Goal: Information Seeking & Learning: Learn about a topic

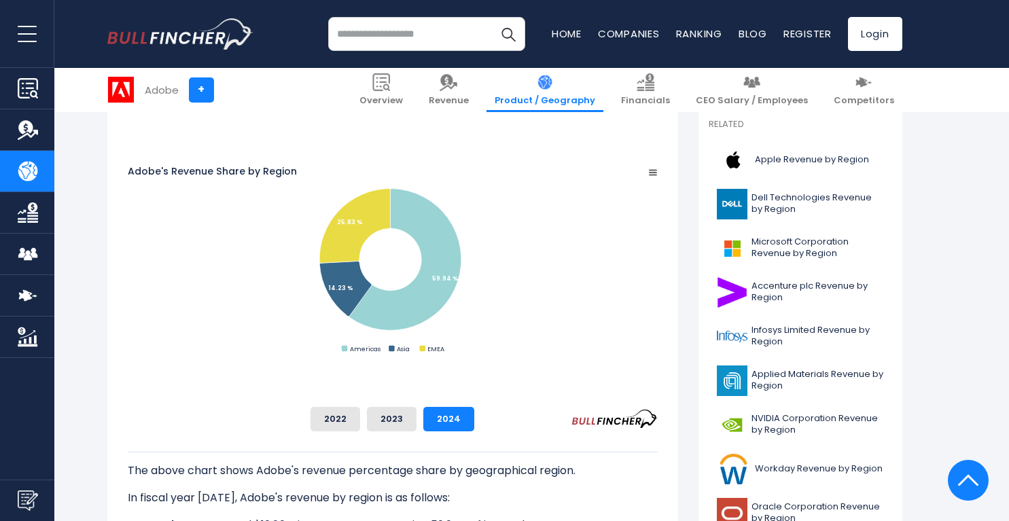
scroll to position [372, 0]
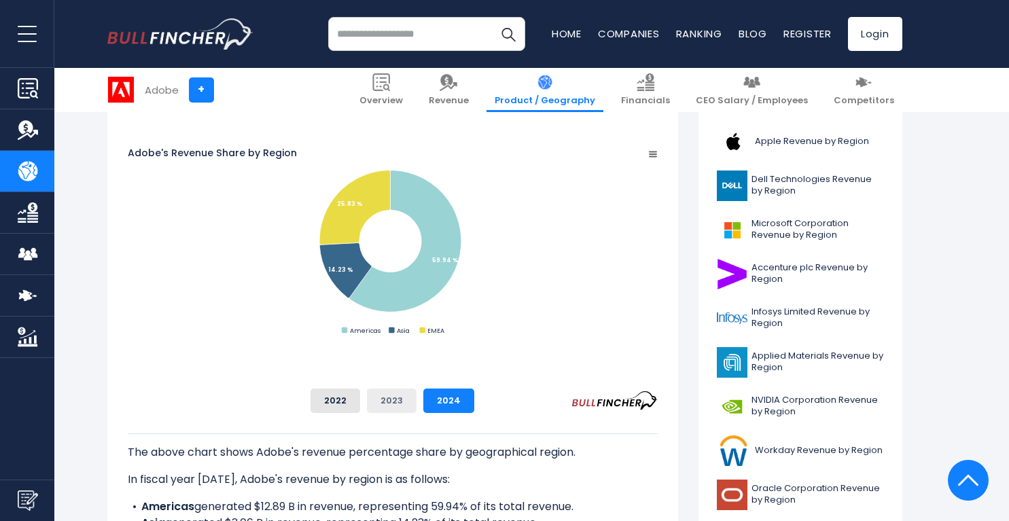
click at [417, 404] on button "2023" at bounding box center [392, 401] width 50 height 24
click at [360, 402] on button "2022" at bounding box center [336, 401] width 50 height 24
click at [417, 402] on button "2023" at bounding box center [392, 401] width 50 height 24
click at [474, 401] on button "2024" at bounding box center [448, 401] width 51 height 24
click at [417, 404] on button "2023" at bounding box center [392, 401] width 50 height 24
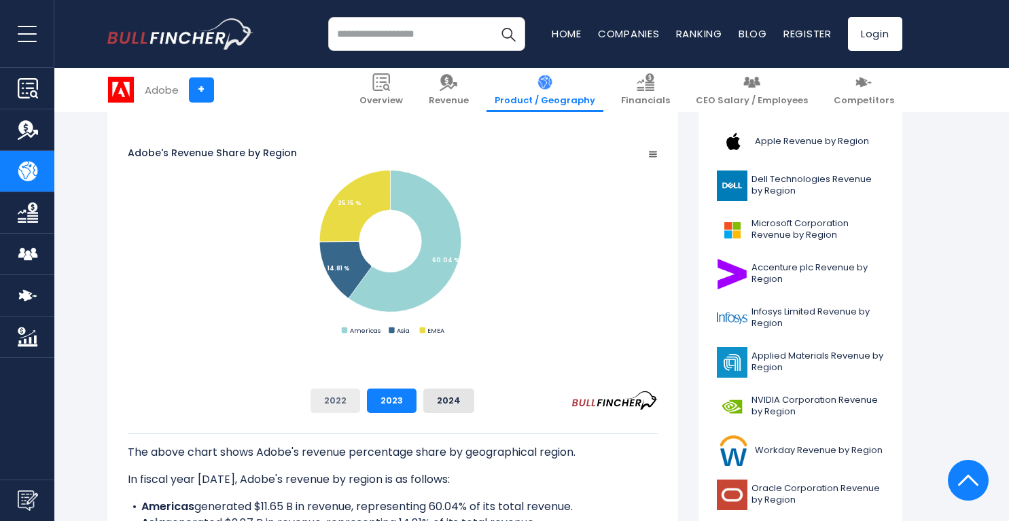
click at [360, 407] on button "2022" at bounding box center [336, 401] width 50 height 24
click at [417, 401] on button "2023" at bounding box center [392, 401] width 50 height 24
click at [474, 401] on button "2024" at bounding box center [448, 401] width 51 height 24
click at [417, 402] on button "2023" at bounding box center [392, 401] width 50 height 24
click at [360, 405] on button "2022" at bounding box center [336, 401] width 50 height 24
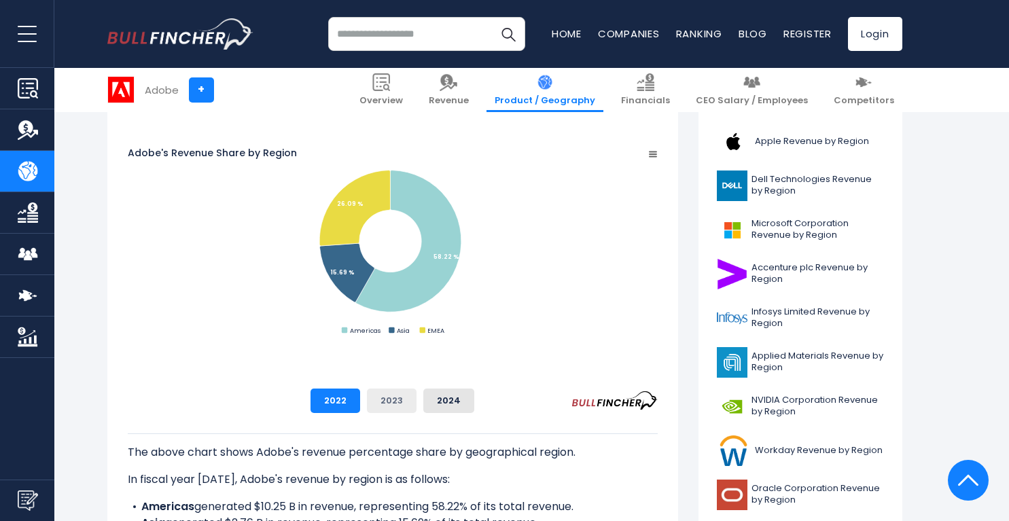
click at [417, 405] on button "2023" at bounding box center [392, 401] width 50 height 24
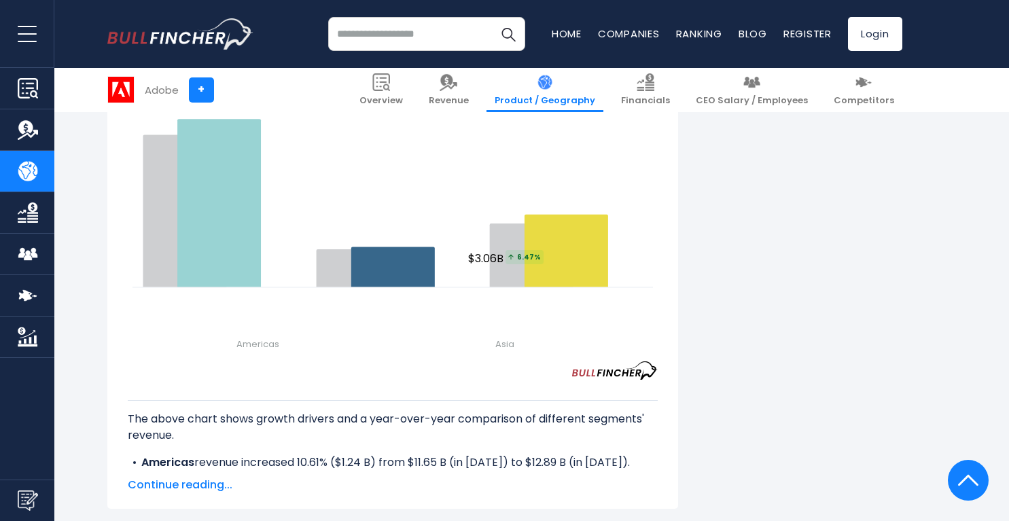
scroll to position [1692, 0]
click at [209, 476] on span "Continue reading..." at bounding box center [393, 484] width 530 height 16
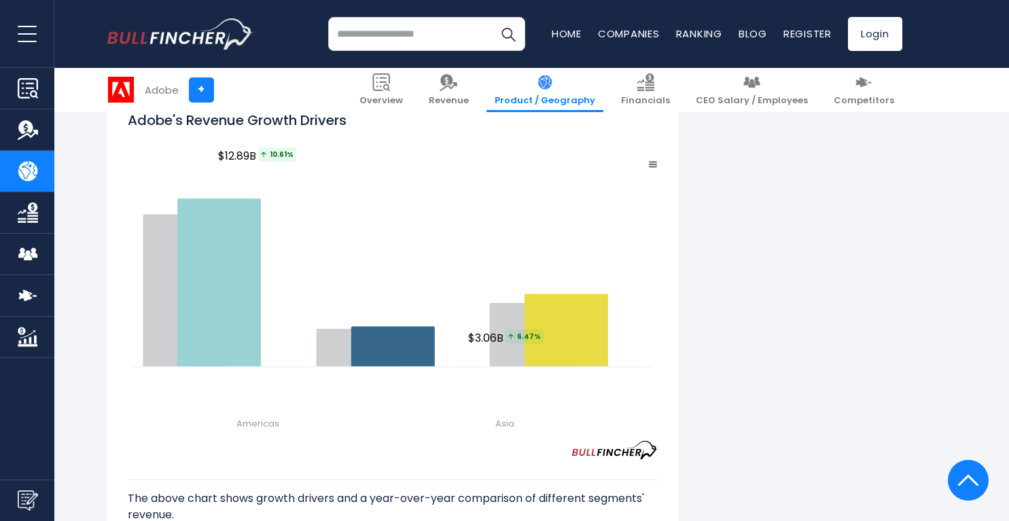
scroll to position [1609, 0]
